Goal: Information Seeking & Learning: Find specific fact

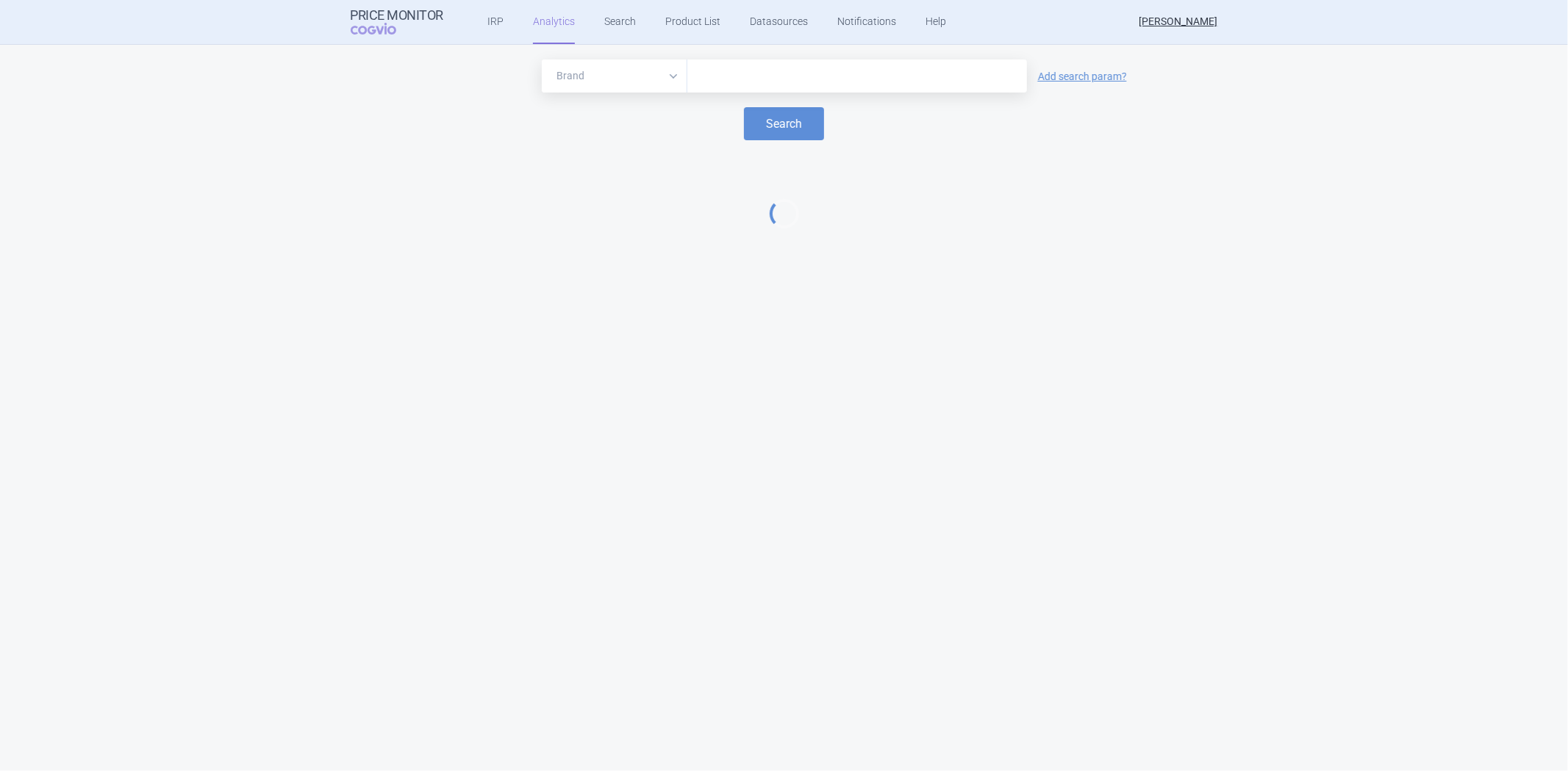
click at [755, 86] on div at bounding box center [857, 76] width 339 height 33
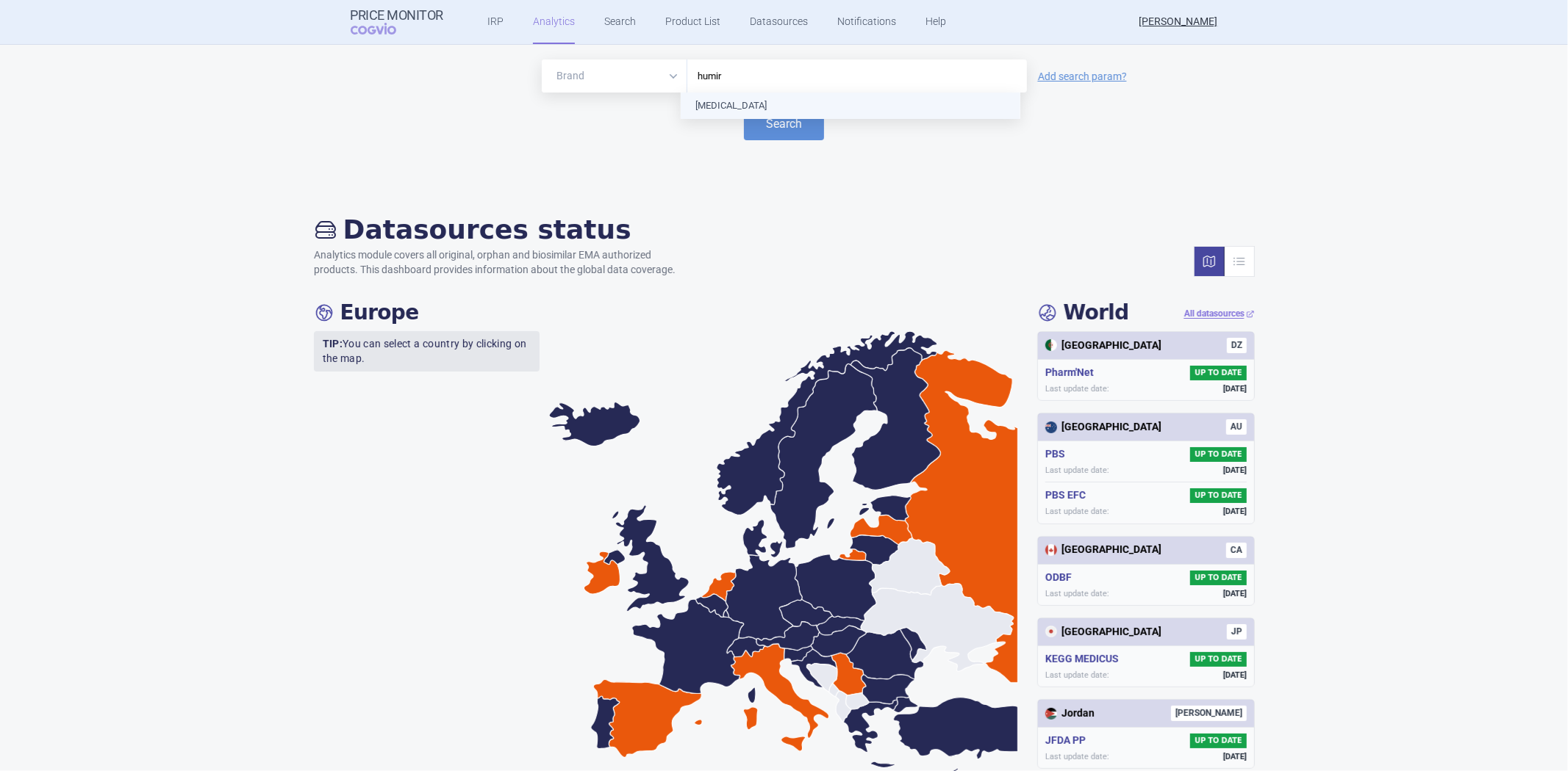
type input "[MEDICAL_DATA]"
type input "altuvoct"
click at [735, 80] on div "[MEDICAL_DATA]" at bounding box center [739, 76] width 87 height 17
click at [722, 85] on input "text" at bounding box center [856, 76] width 324 height 19
click at [753, 72] on input "text" at bounding box center [856, 76] width 324 height 19
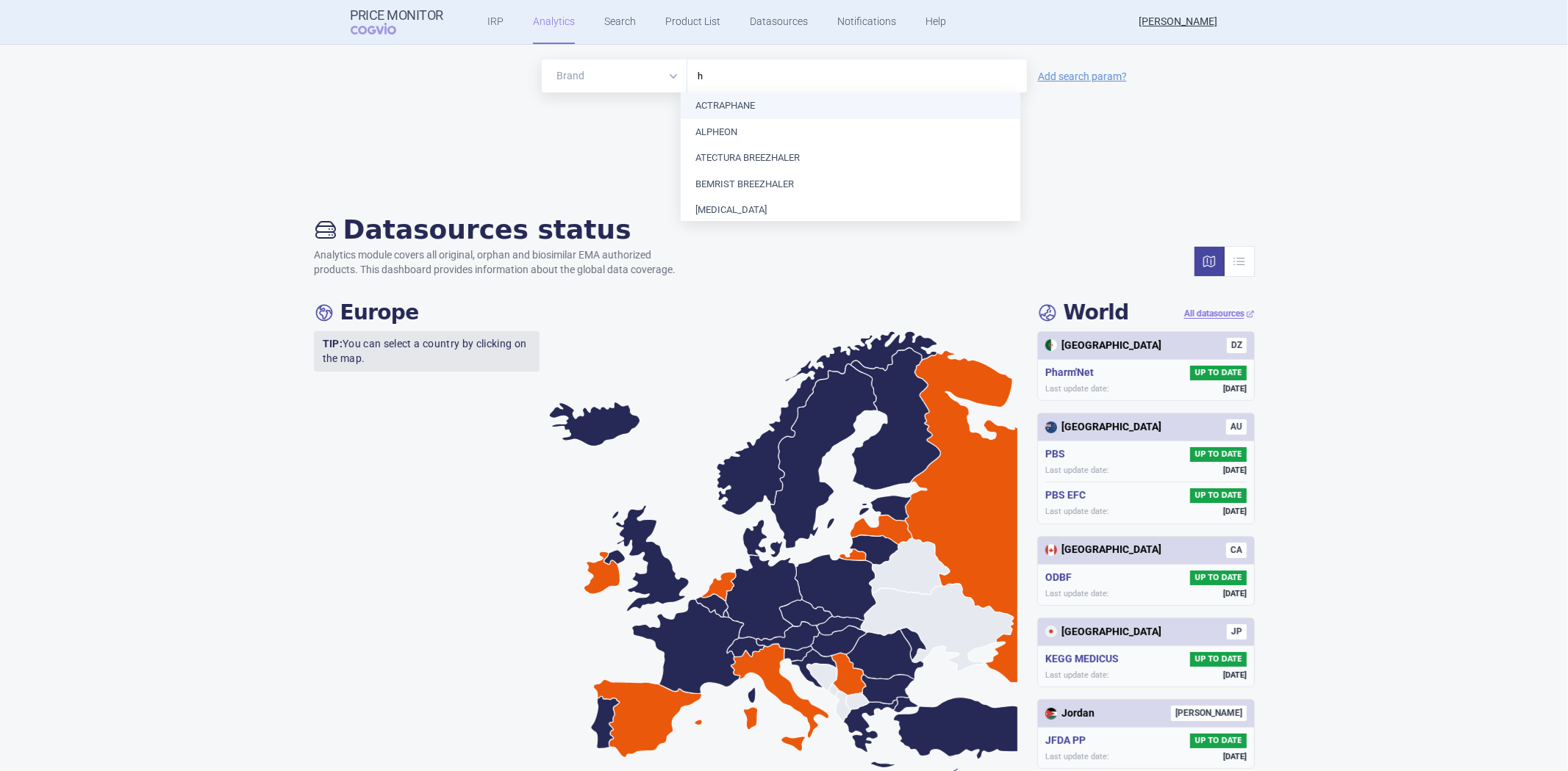
type input "hu"
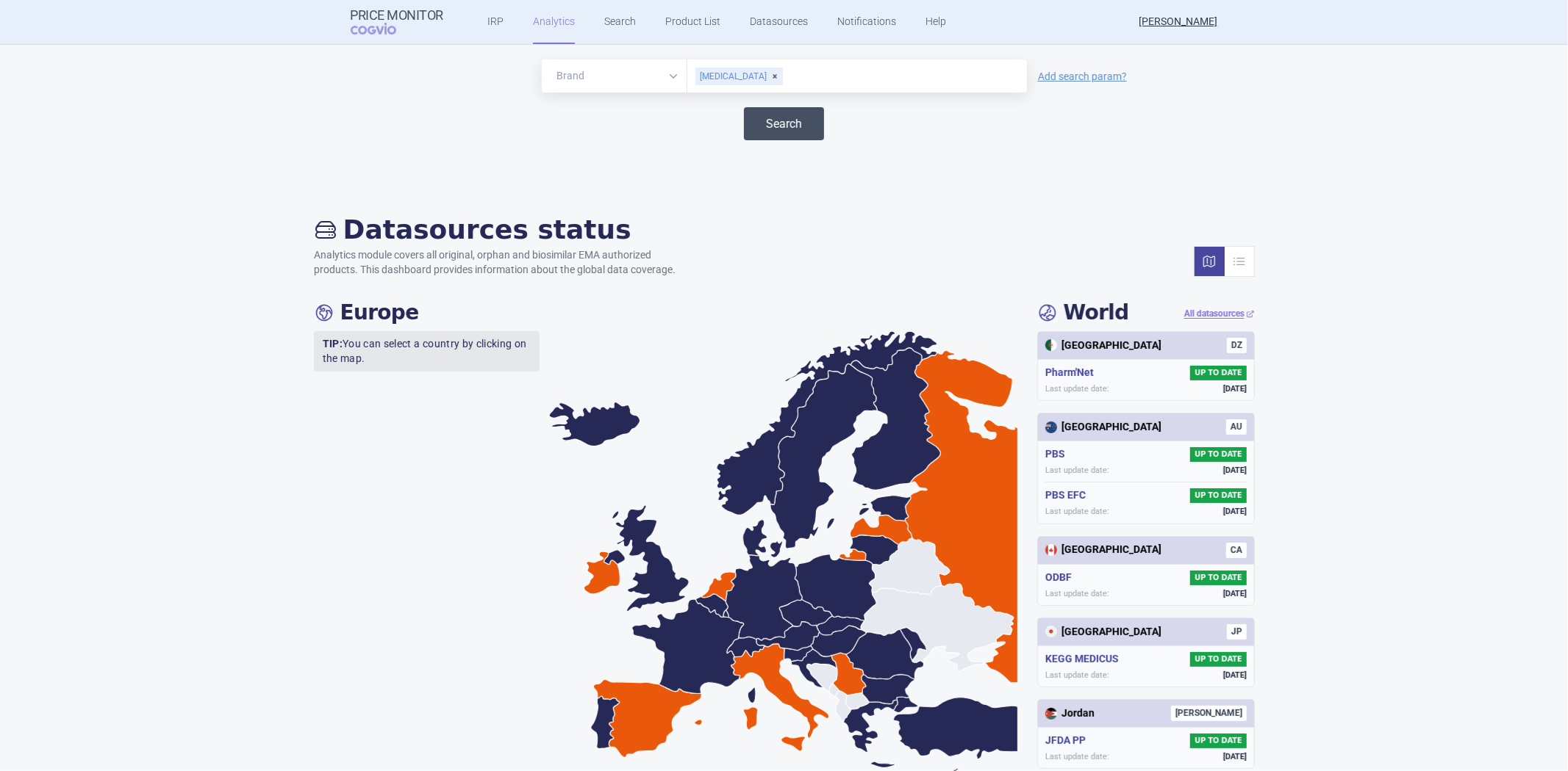
click at [756, 115] on button "Search" at bounding box center [784, 124] width 80 height 33
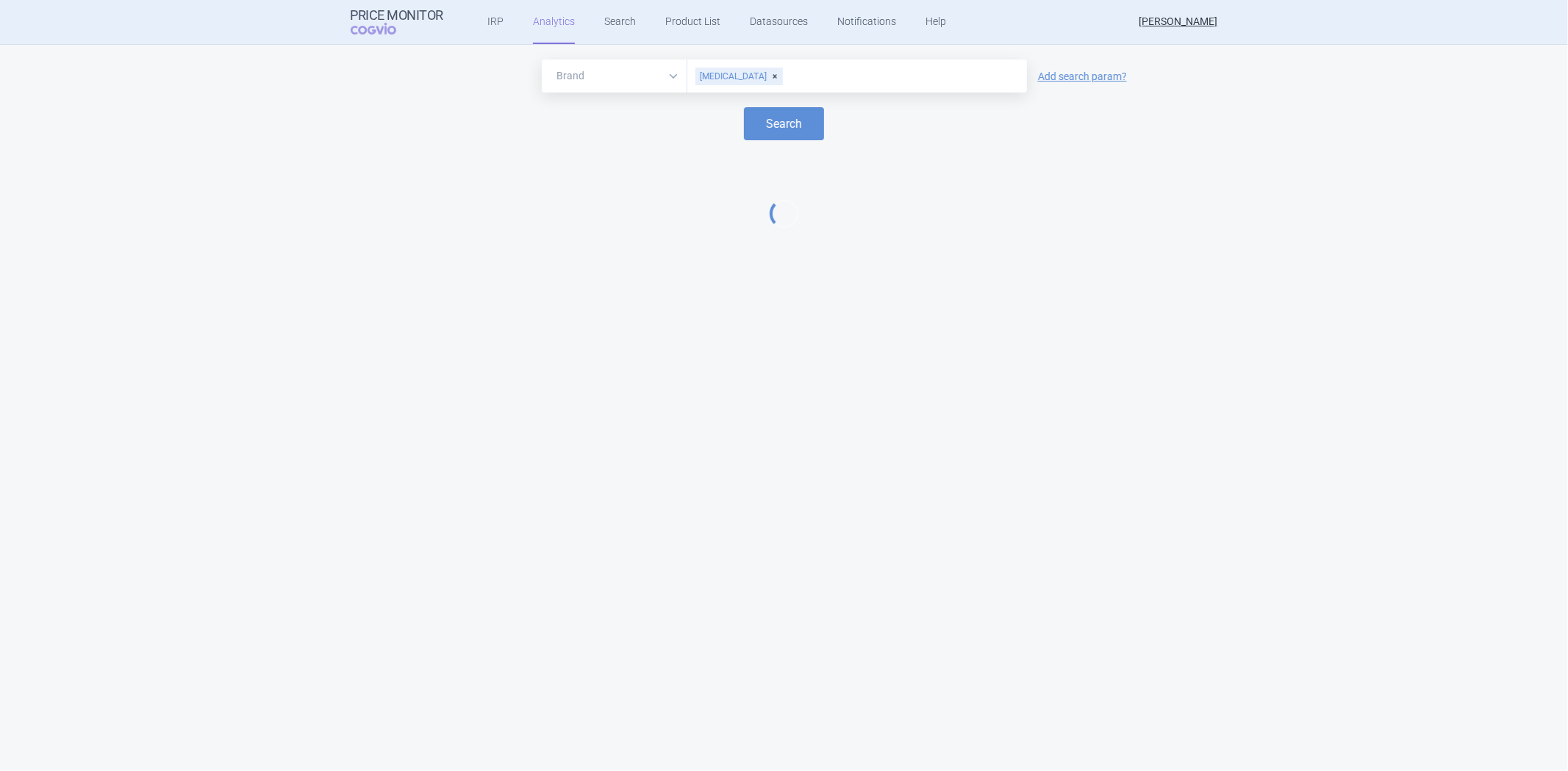
select select "EUR"
click at [790, 76] on input "text" at bounding box center [884, 76] width 269 height 19
click at [651, 83] on select "Brand ATC/Active substance Therapeutic area" at bounding box center [614, 76] width 145 height 33
